Goal: Transaction & Acquisition: Purchase product/service

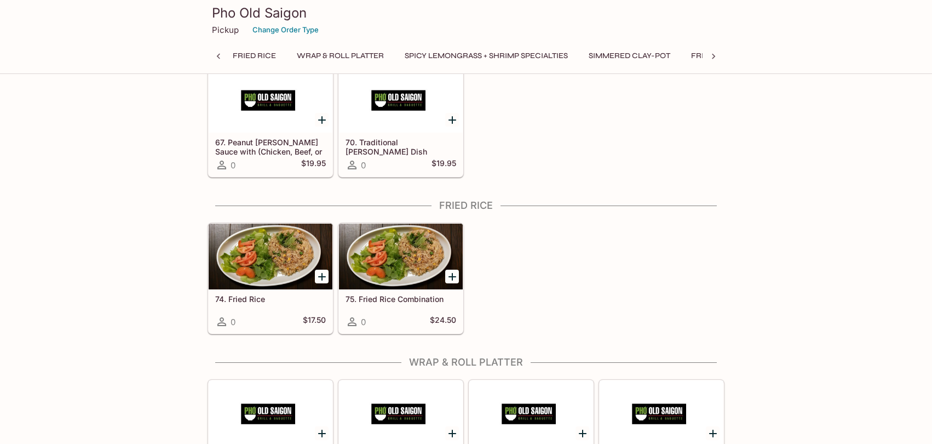
scroll to position [0, 516]
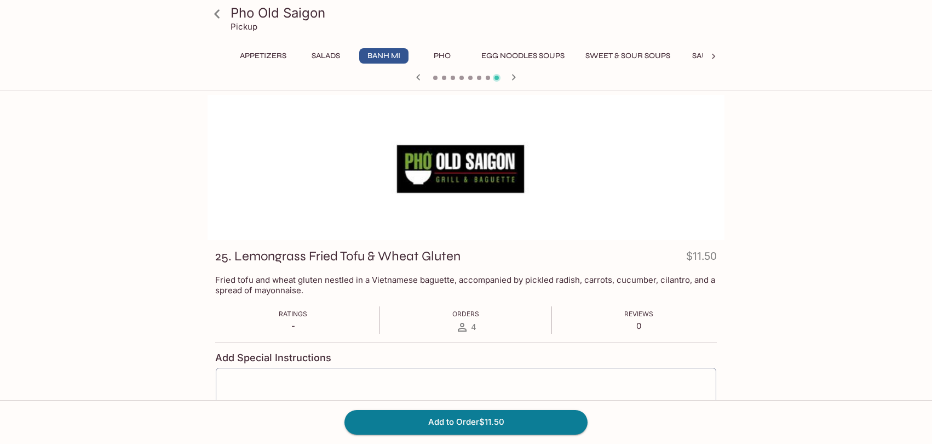
scroll to position [95, 0]
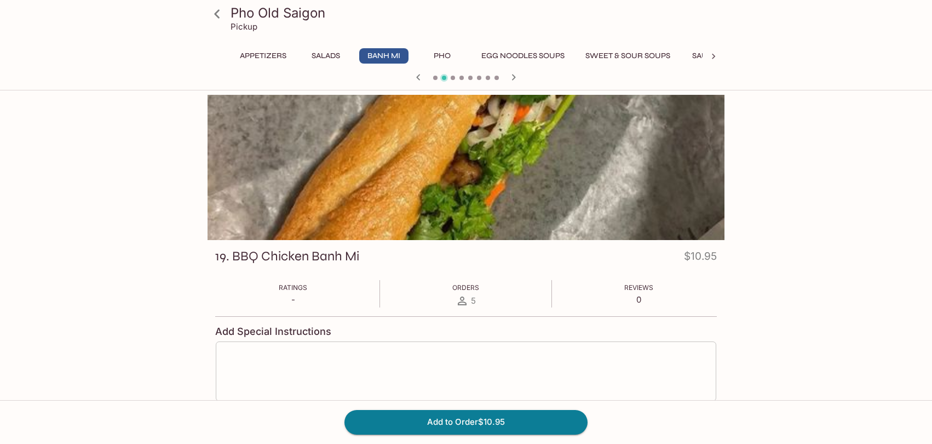
scroll to position [95, 0]
